Goal: Task Accomplishment & Management: Manage account settings

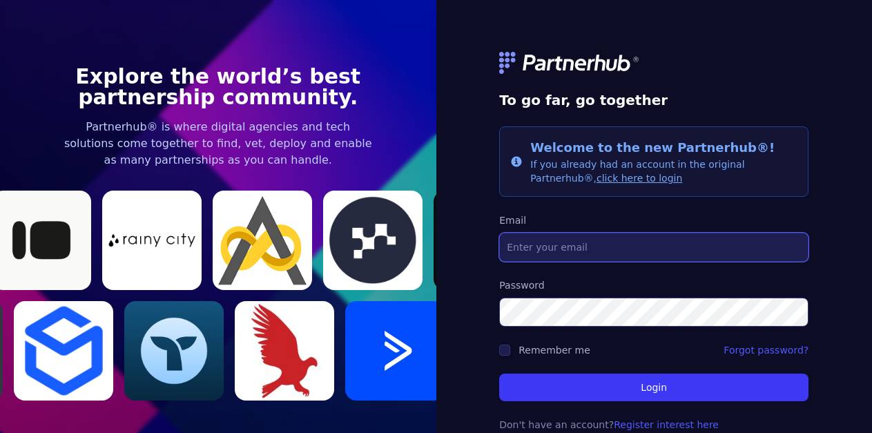
click at [609, 252] on input "Email" at bounding box center [653, 247] width 309 height 29
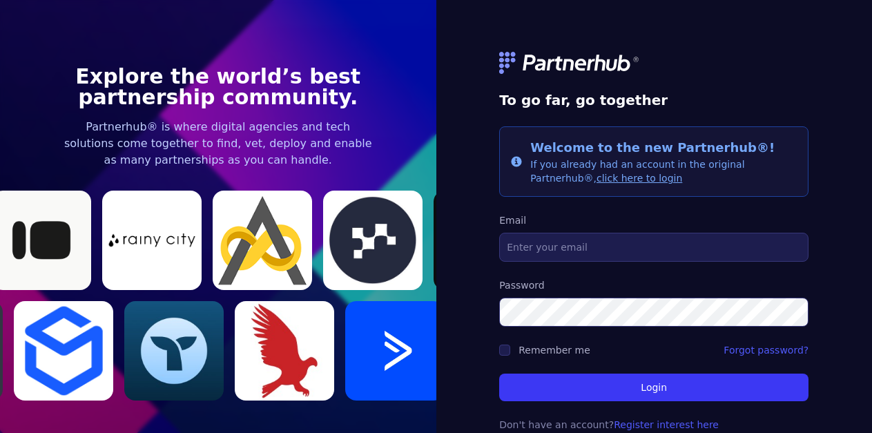
click at [596, 179] on link "click here to login" at bounding box center [639, 178] width 86 height 11
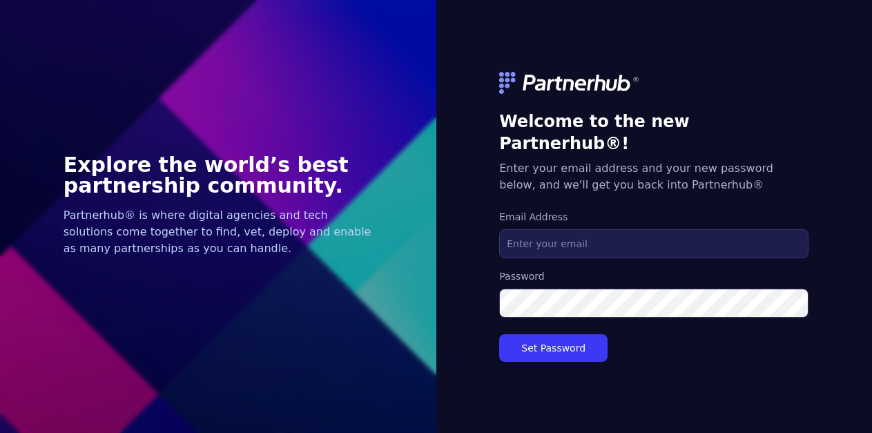
click at [593, 179] on h5 "Enter your email address and your new password below, and we'll get you back in…" at bounding box center [653, 176] width 309 height 33
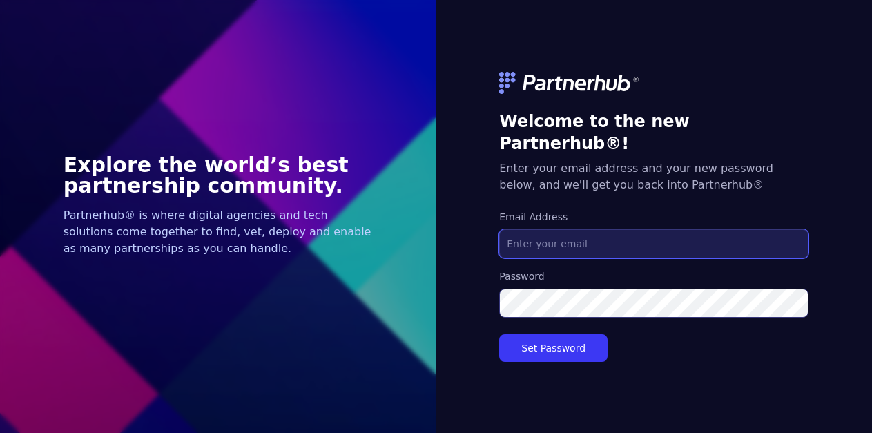
click at [573, 237] on input "Email Address" at bounding box center [653, 243] width 309 height 29
type input "katharina.claesson@typeform.com"
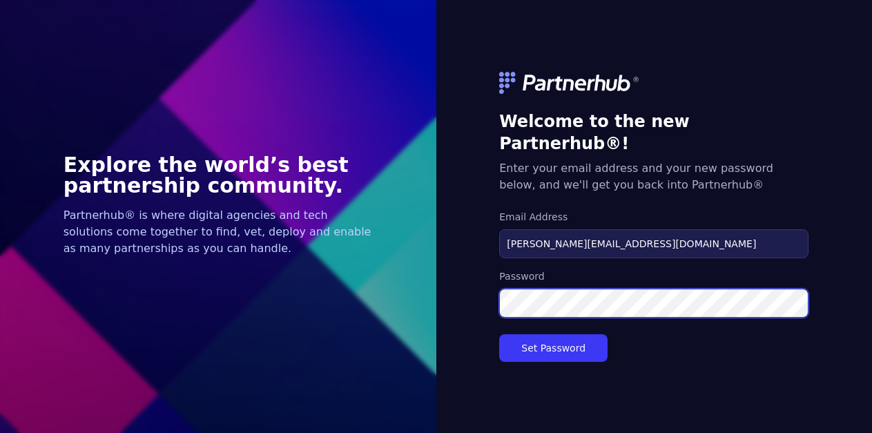
click at [499, 334] on button "Set Password" at bounding box center [553, 348] width 108 height 28
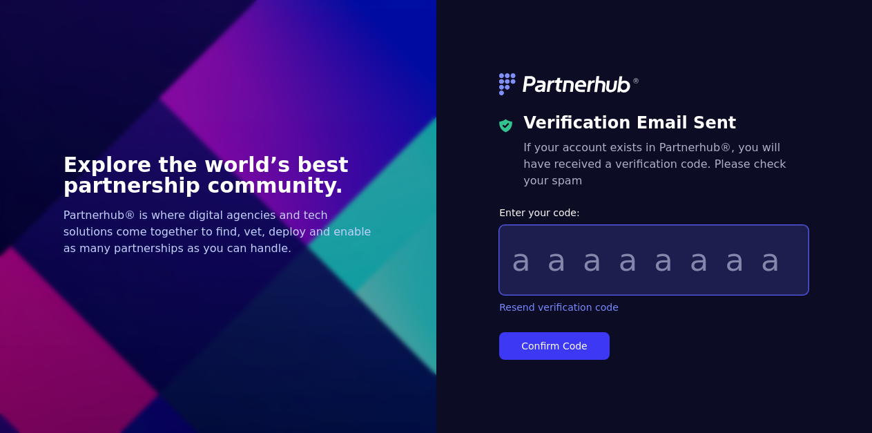
click at [549, 263] on input "Enter your code:" at bounding box center [653, 260] width 309 height 70
paste input "90d2a9d3"
type input "90d2a9d3"
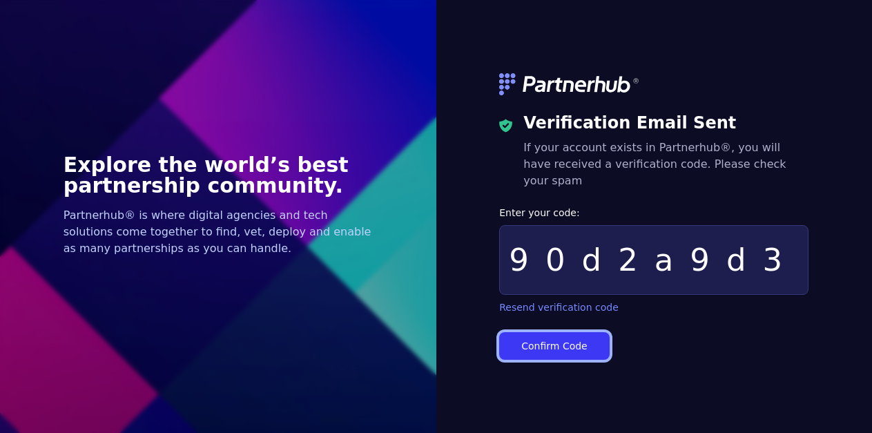
click at [570, 344] on button "Confirm Code" at bounding box center [554, 346] width 110 height 28
click at [580, 344] on button "Confirm Code" at bounding box center [554, 346] width 110 height 28
click at [547, 336] on button "Confirm Code" at bounding box center [554, 346] width 110 height 28
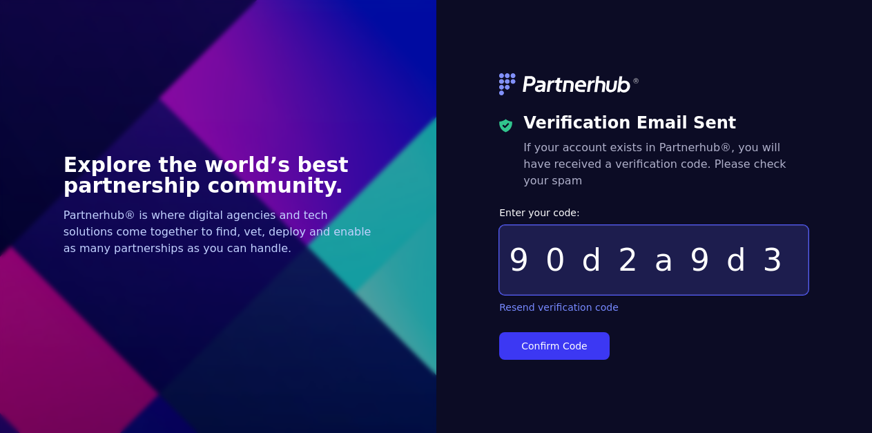
click at [620, 235] on input "90d2a9d3" at bounding box center [653, 260] width 309 height 70
click at [670, 259] on input "90d2a9d3" at bounding box center [653, 260] width 309 height 70
click at [0, 432] on com-1password-button at bounding box center [0, 433] width 0 height 0
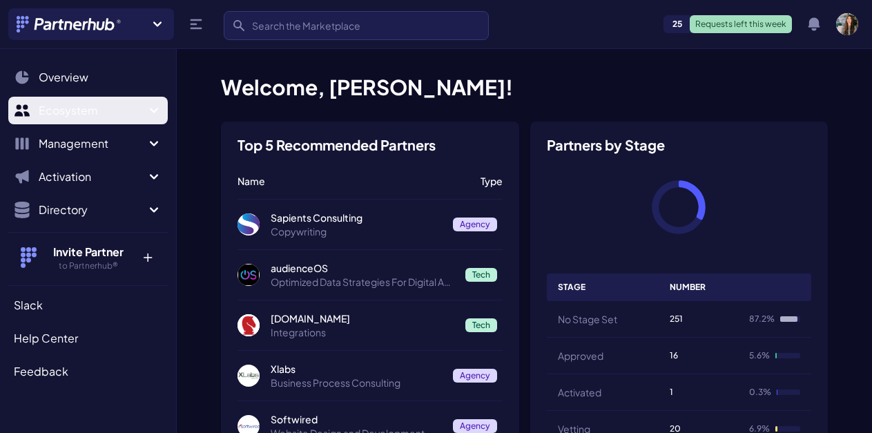
click at [88, 110] on span "Ecosystem" at bounding box center [92, 110] width 107 height 17
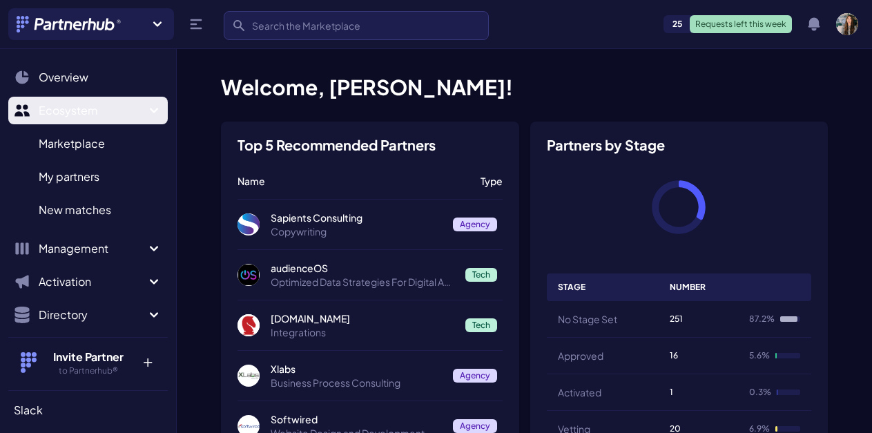
click at [88, 110] on span "Ecosystem" at bounding box center [92, 110] width 107 height 17
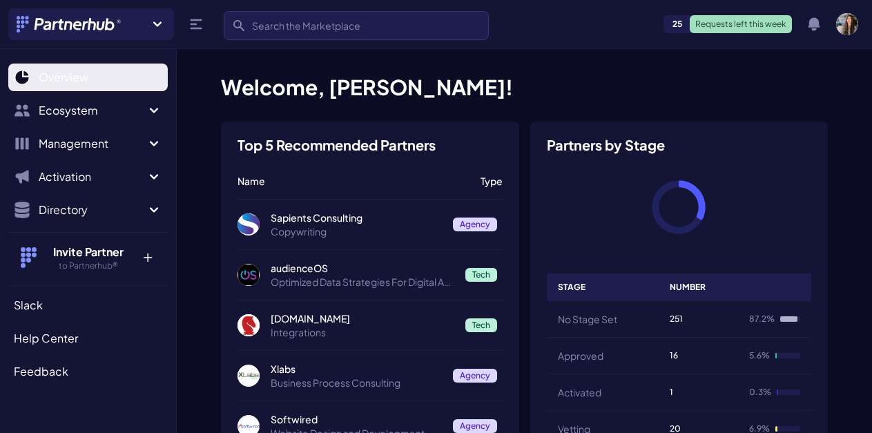
click at [86, 78] on span "Overview" at bounding box center [64, 77] width 50 height 17
